Goal: Transaction & Acquisition: Purchase product/service

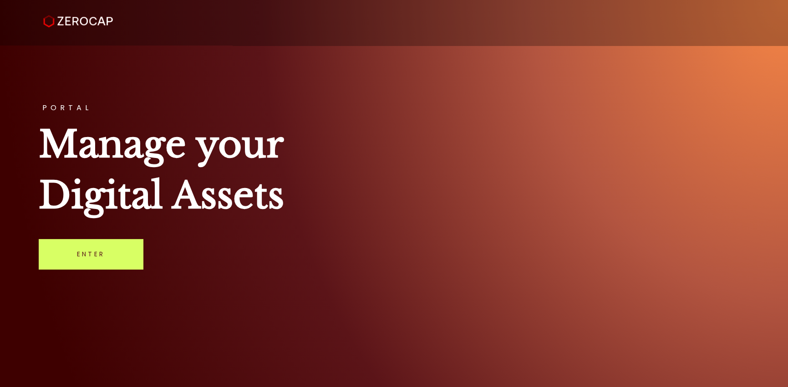
click at [112, 249] on link "Enter" at bounding box center [91, 254] width 104 height 30
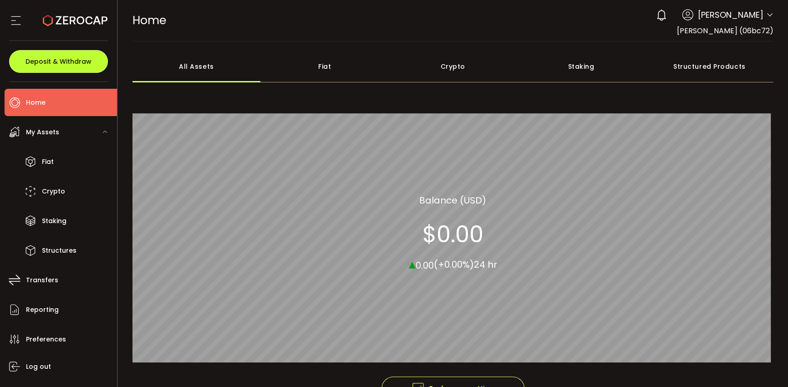
click at [65, 58] on span "Deposit & Withdraw" at bounding box center [58, 61] width 66 height 6
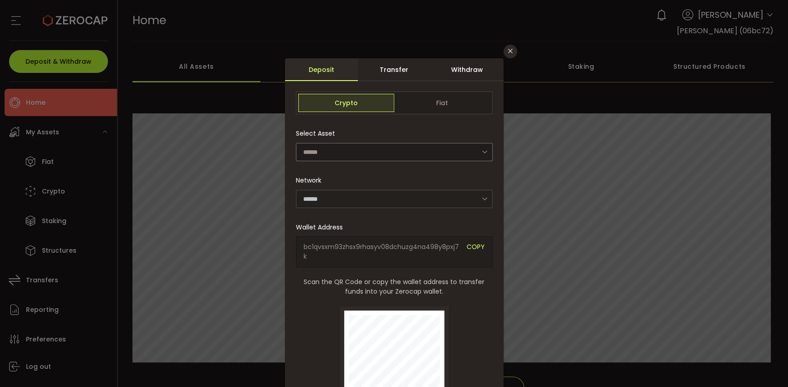
type input "**********"
type input "*******"
click at [435, 103] on span "Fiat" at bounding box center [442, 103] width 96 height 18
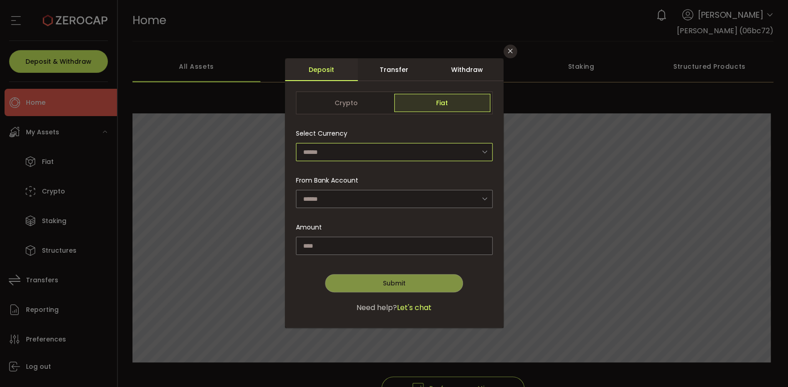
click at [362, 150] on input "dialog" at bounding box center [394, 152] width 197 height 18
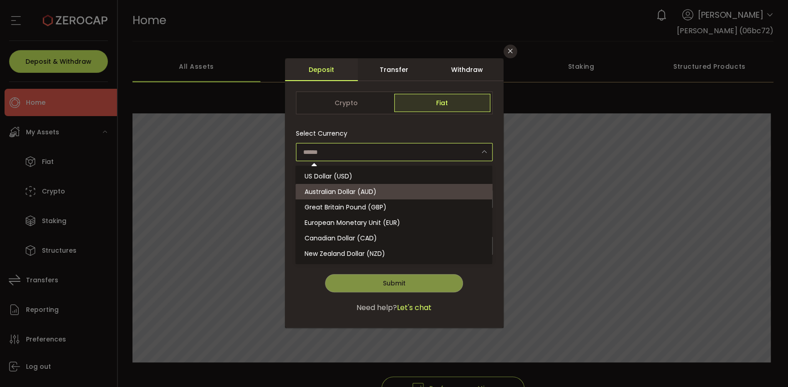
click at [338, 194] on span "Australian Dollar (AUD)" at bounding box center [340, 191] width 72 height 9
type input "**********"
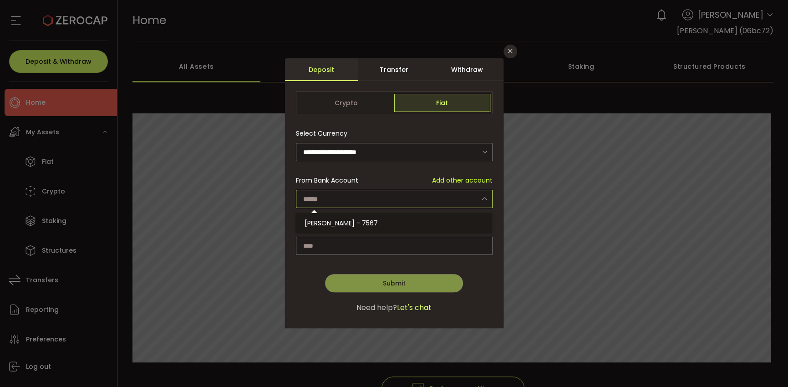
click at [333, 200] on input "dialog" at bounding box center [394, 199] width 197 height 18
click at [335, 223] on span "Robert Leeuwenburgh - 7567" at bounding box center [340, 222] width 73 height 9
type input "**********"
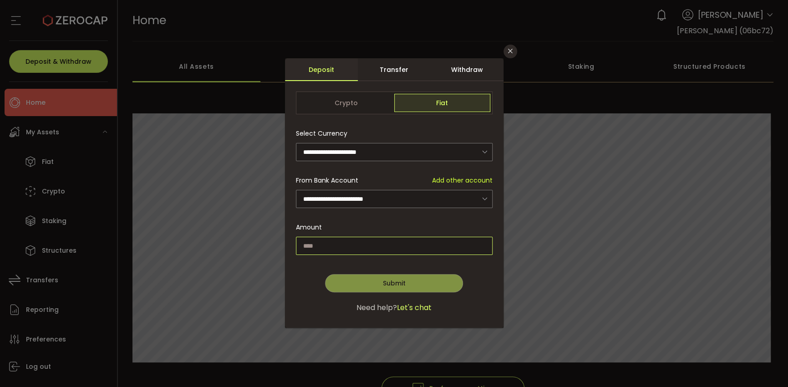
click at [324, 246] on input "dialog" at bounding box center [394, 246] width 197 height 18
type input "*****"
click at [360, 283] on button "Submit" at bounding box center [393, 283] width 137 height 18
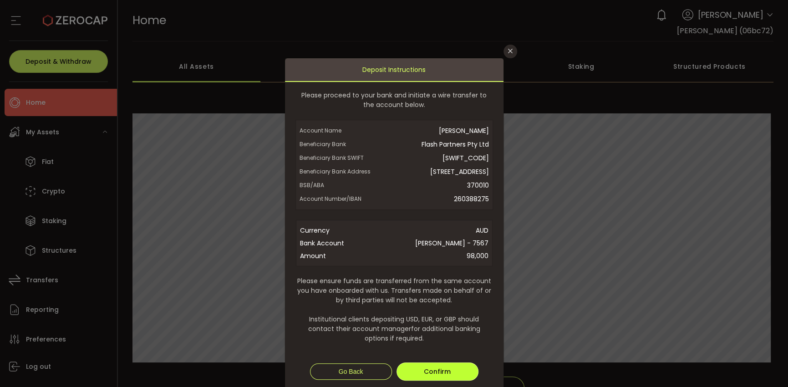
click at [436, 376] on span "Confirm" at bounding box center [437, 371] width 27 height 9
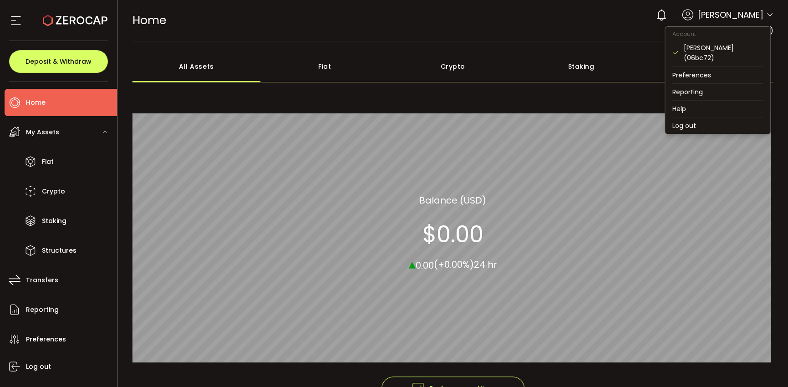
click at [766, 17] on icon at bounding box center [769, 14] width 7 height 7
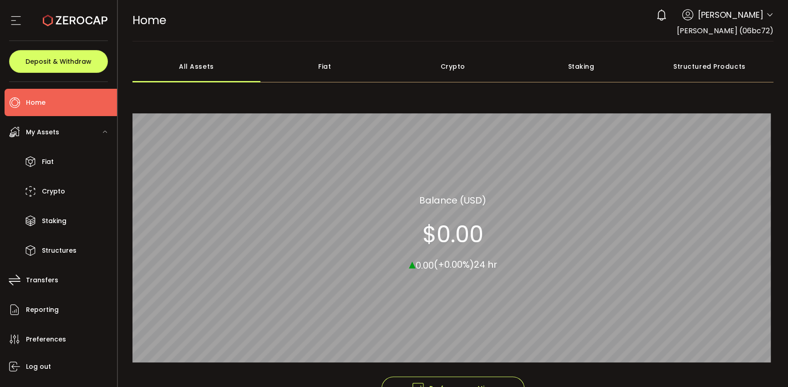
click at [733, 96] on div "All_Assets Balance (USD) $0.00 ▴ 0.00 (+0.00%) 24 hr" at bounding box center [452, 233] width 641 height 288
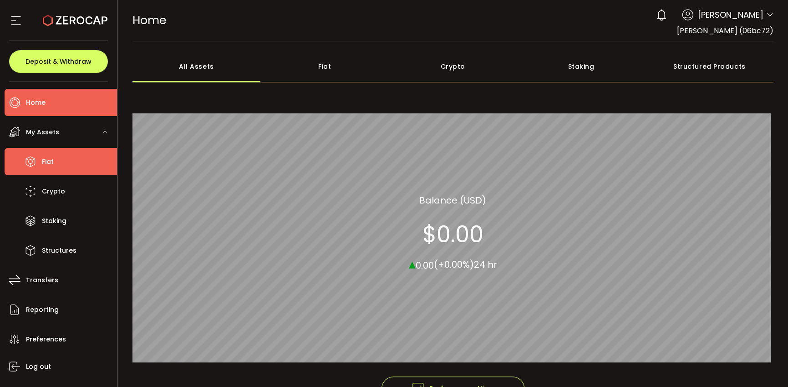
click at [49, 167] on span "Fiat" at bounding box center [48, 161] width 12 height 13
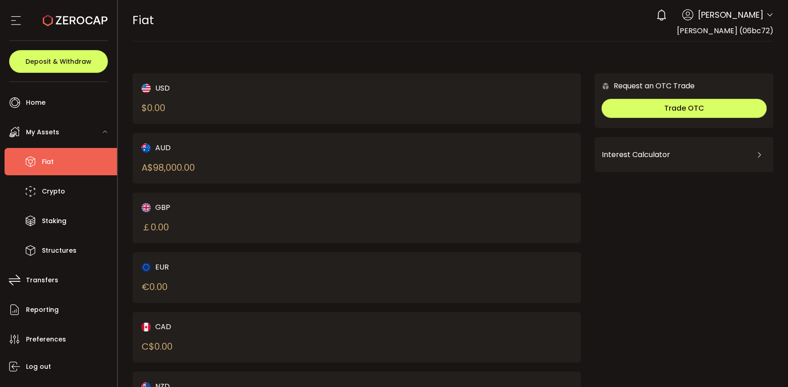
click at [184, 171] on div "A$ 98,000.00" at bounding box center [167, 168] width 53 height 14
click at [163, 145] on div "AUD" at bounding box center [238, 147] width 194 height 11
click at [691, 104] on span "Trade OTC" at bounding box center [684, 108] width 40 height 10
click at [507, 27] on div "FIAT Buy Power $0.00 USD Fiat Fiat Your verification is pending 0 Robert Leeuwe…" at bounding box center [452, 20] width 641 height 41
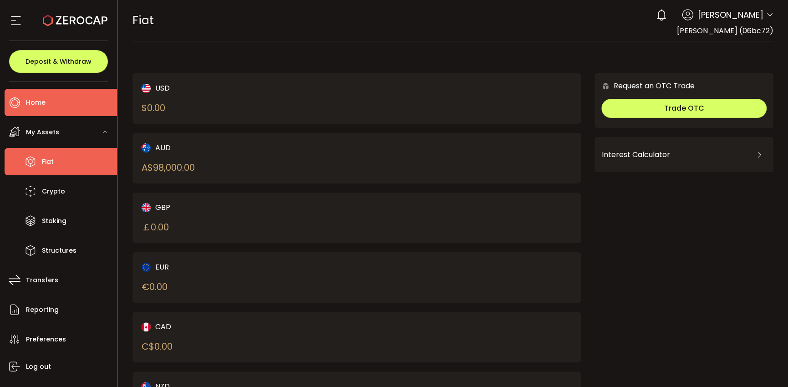
click at [44, 107] on span "Home" at bounding box center [36, 102] width 20 height 13
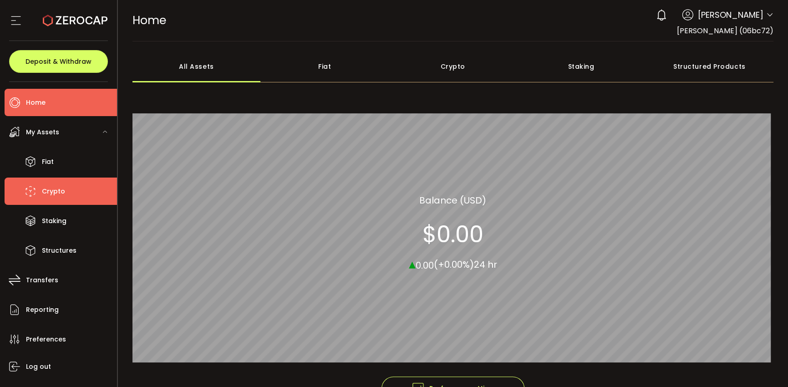
click at [20, 188] on li "Crypto" at bounding box center [61, 190] width 112 height 27
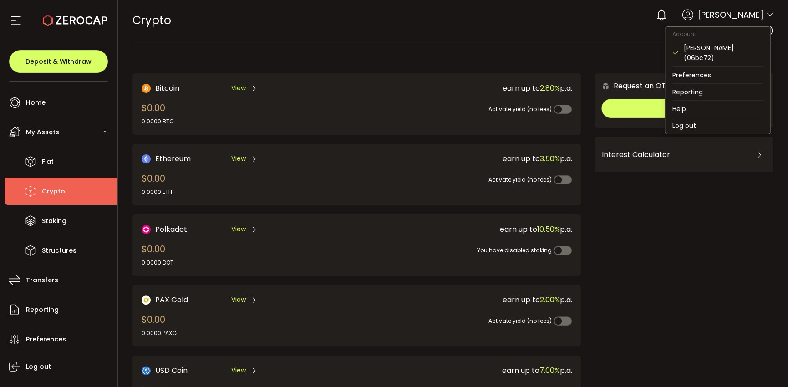
click at [766, 12] on icon at bounding box center [769, 14] width 7 height 7
click at [766, 14] on icon at bounding box center [769, 14] width 7 height 7
click at [767, 15] on icon at bounding box center [769, 14] width 7 height 7
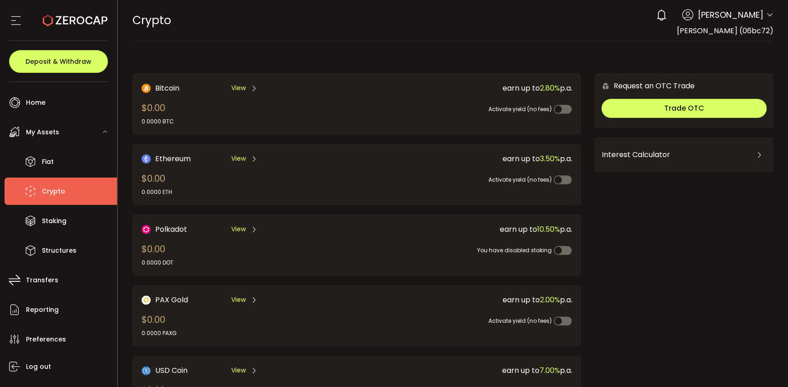
click at [460, 118] on div "earn up to 2.80% p.a. Activate yield (no fees)" at bounding box center [459, 103] width 223 height 43
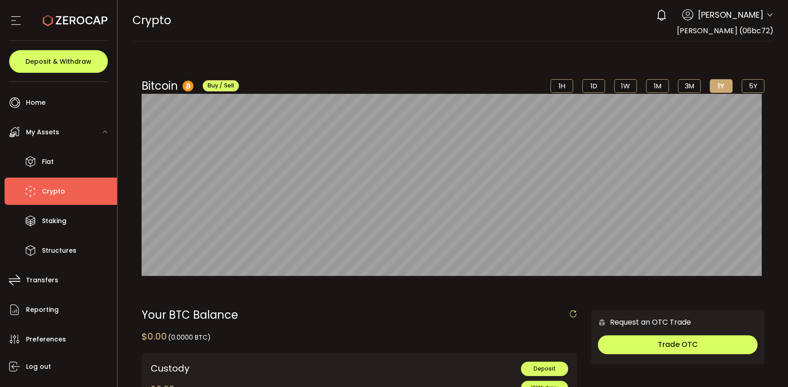
click at [46, 130] on span "My Assets" at bounding box center [42, 132] width 33 height 13
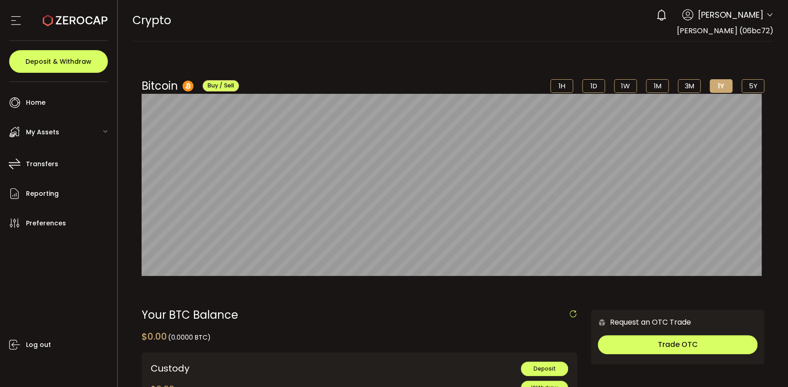
click at [46, 130] on span "My Assets" at bounding box center [42, 132] width 33 height 13
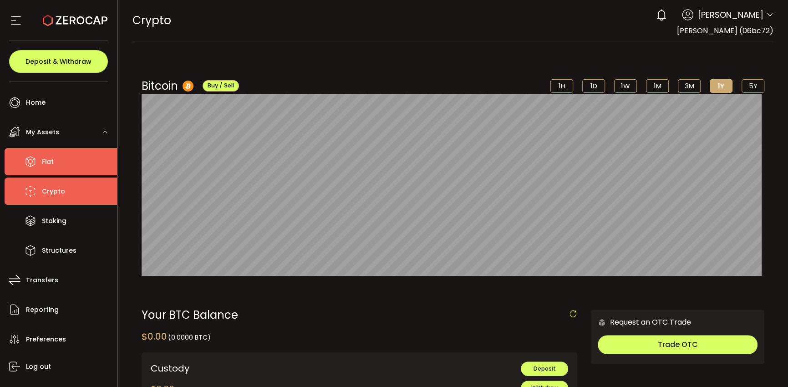
click at [46, 156] on span "Fiat" at bounding box center [48, 161] width 12 height 13
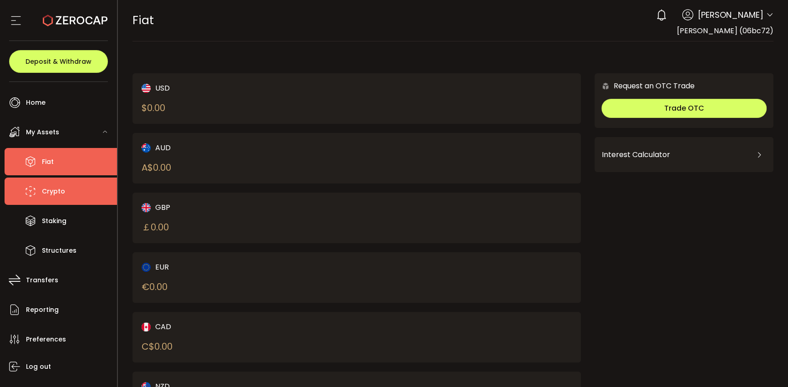
click at [45, 193] on span "Crypto" at bounding box center [53, 191] width 23 height 13
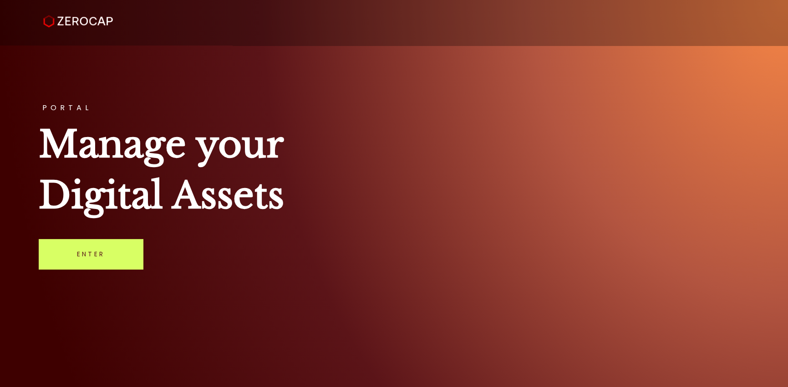
click at [74, 247] on link "Enter" at bounding box center [91, 254] width 104 height 30
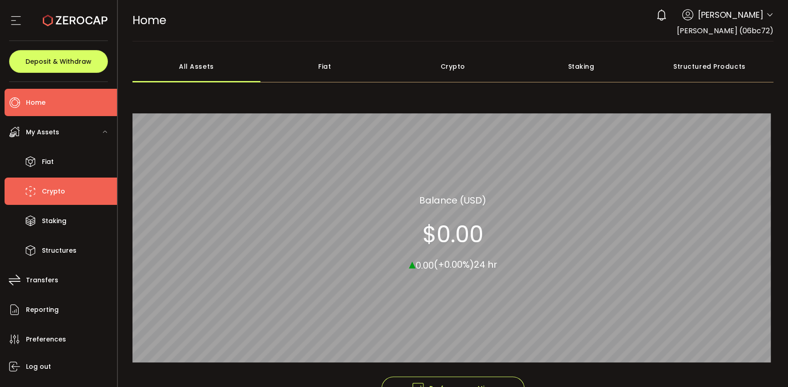
click at [66, 189] on li "Crypto" at bounding box center [61, 190] width 112 height 27
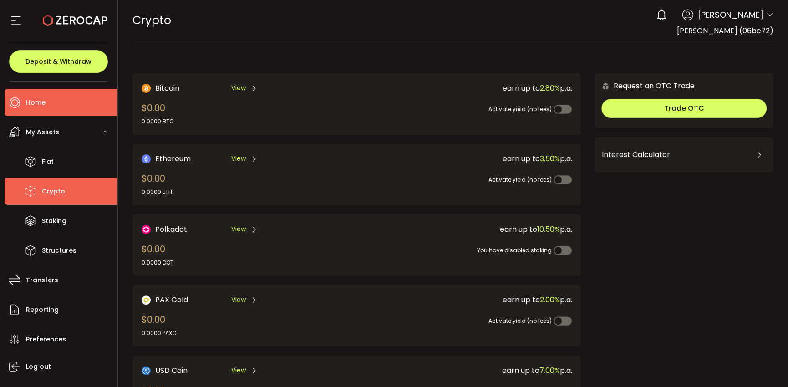
click at [54, 101] on li "Home" at bounding box center [61, 102] width 112 height 27
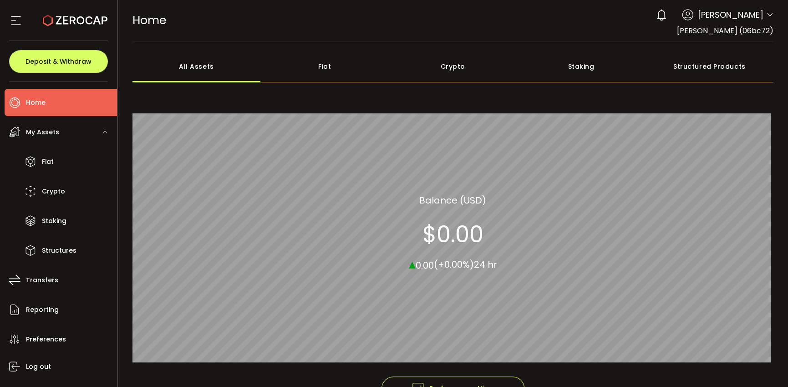
click at [57, 130] on span "My Assets" at bounding box center [42, 132] width 33 height 13
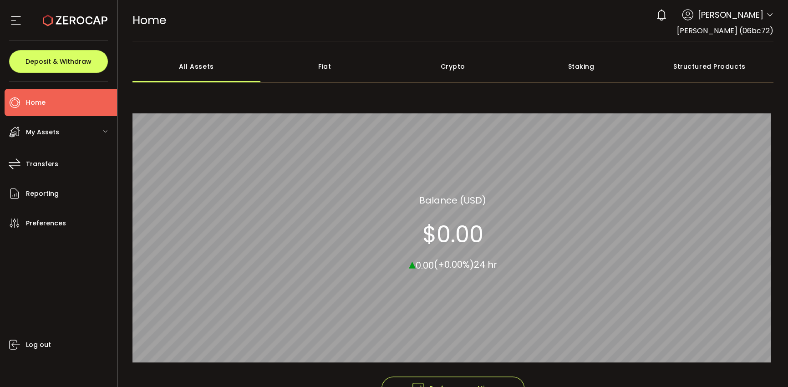
click at [455, 65] on div "Crypto" at bounding box center [453, 66] width 128 height 32
click at [45, 135] on span "My Assets" at bounding box center [42, 132] width 33 height 13
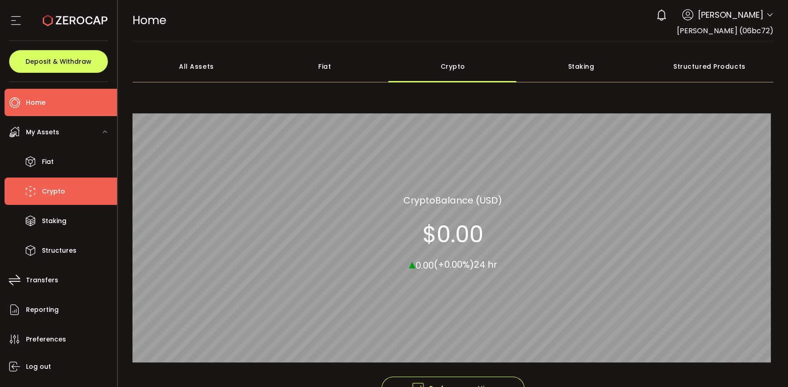
click at [44, 188] on span "Crypto" at bounding box center [53, 191] width 23 height 13
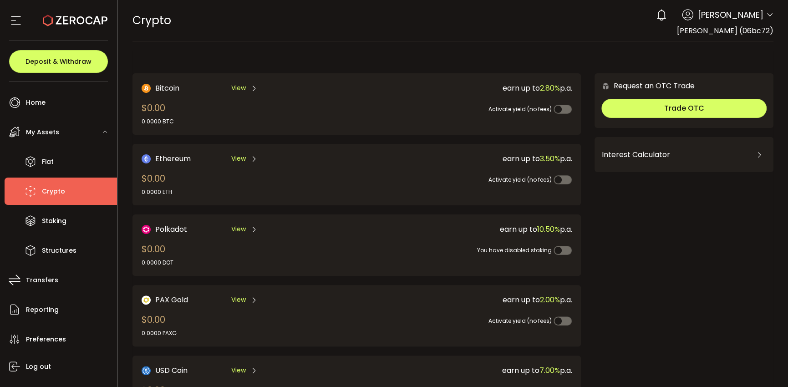
click at [53, 143] on div "My Assets" at bounding box center [61, 131] width 112 height 27
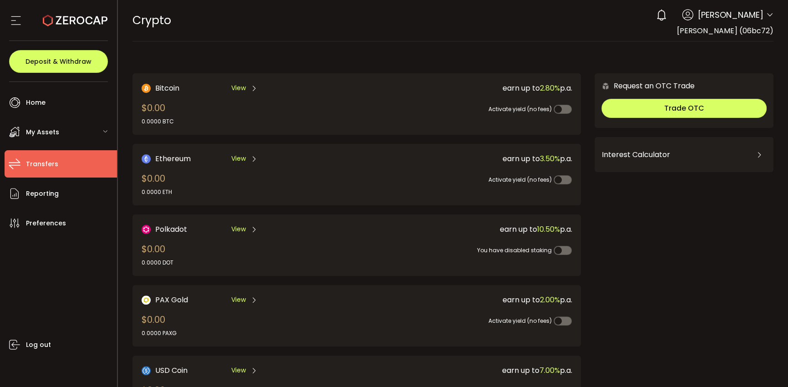
click at [50, 159] on span "Transfers" at bounding box center [42, 163] width 32 height 13
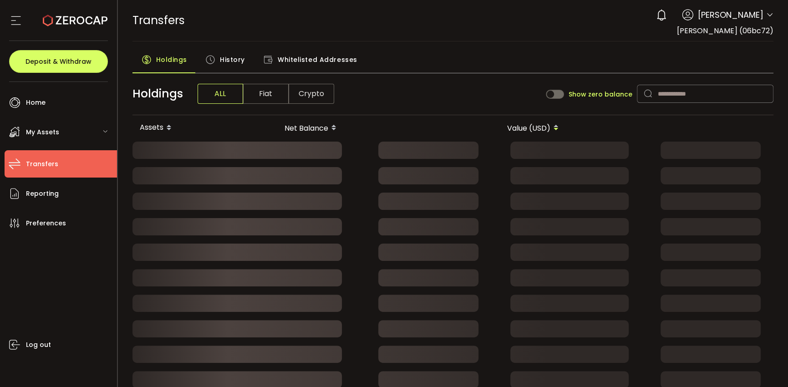
click at [59, 132] on div "My Assets" at bounding box center [61, 131] width 112 height 27
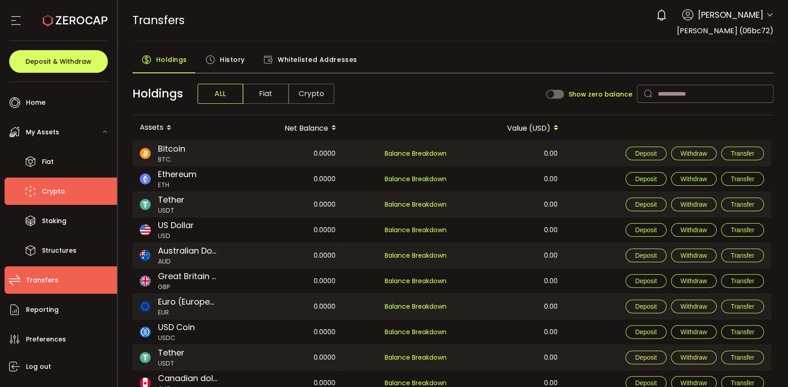
click at [46, 190] on span "Crypto" at bounding box center [53, 191] width 23 height 13
